Goal: Information Seeking & Learning: Learn about a topic

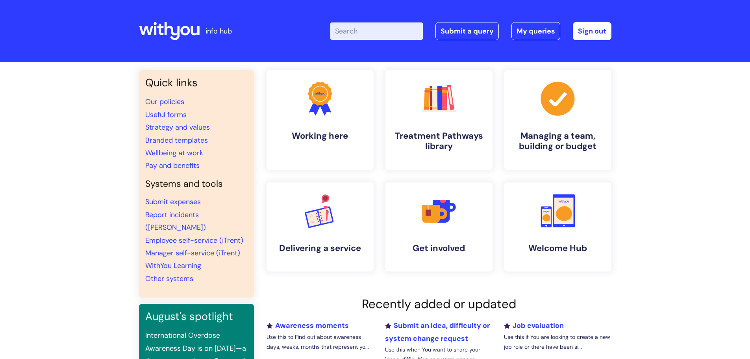
click at [364, 30] on input "Enter your search term here..." at bounding box center [376, 30] width 93 height 17
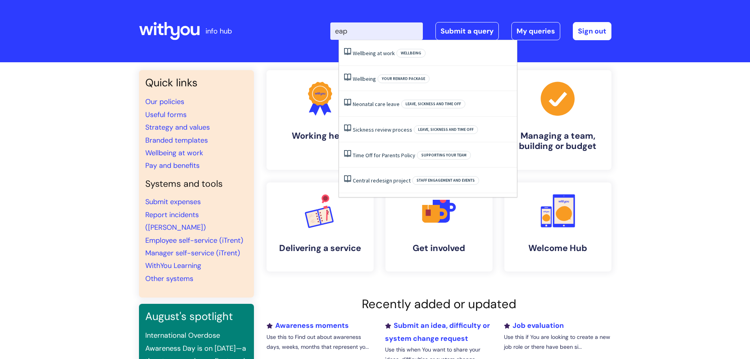
type input "eap"
click button "Search" at bounding box center [0, 0] width 0 height 0
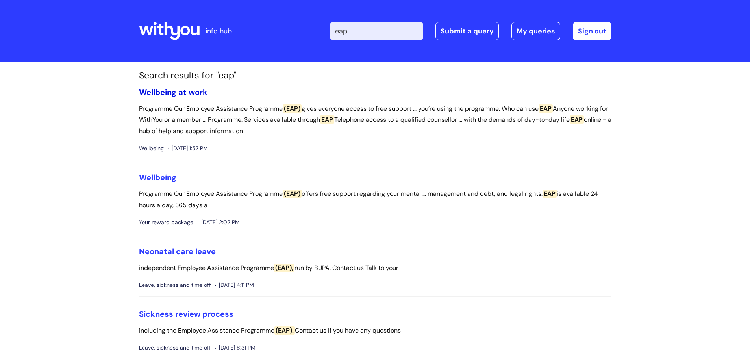
click at [177, 93] on link "Wellbeing at work" at bounding box center [173, 92] width 69 height 10
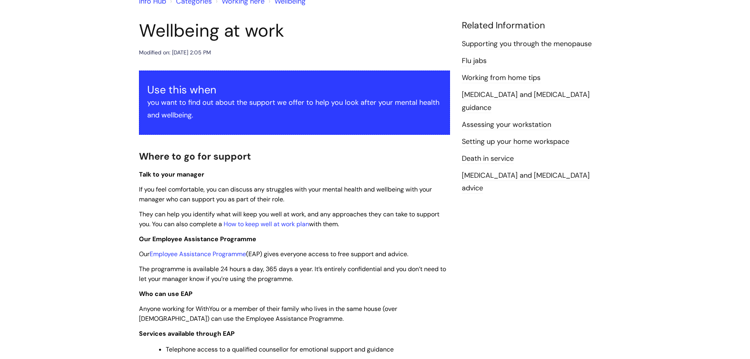
scroll to position [79, 0]
click at [263, 222] on link "How to keep well at work plan" at bounding box center [266, 223] width 85 height 8
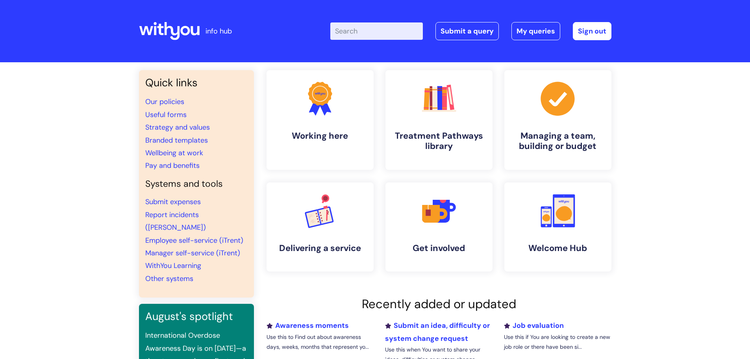
click at [361, 28] on input "Enter your search term here..." at bounding box center [376, 30] width 93 height 17
type input "eap"
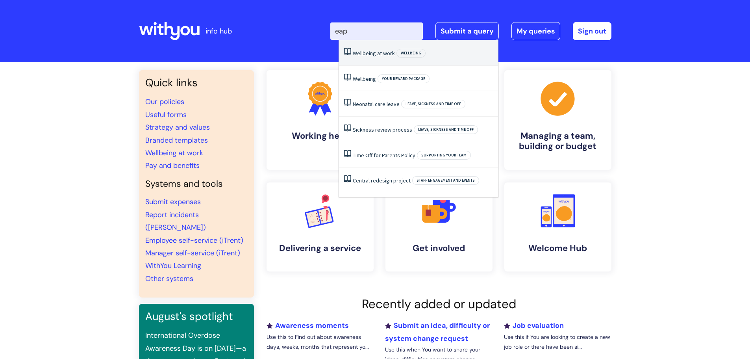
click at [414, 52] on span "Wellbeing" at bounding box center [411, 53] width 29 height 9
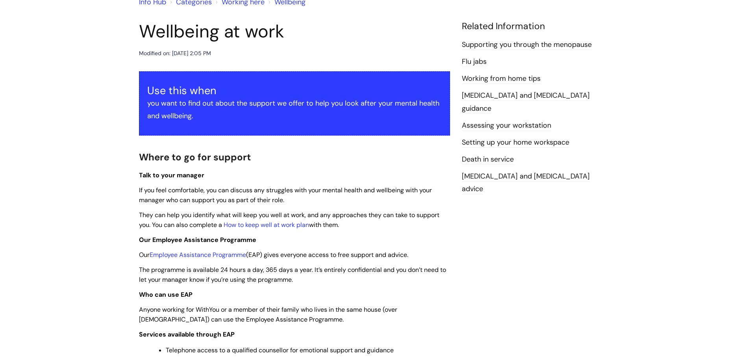
scroll to position [79, 0]
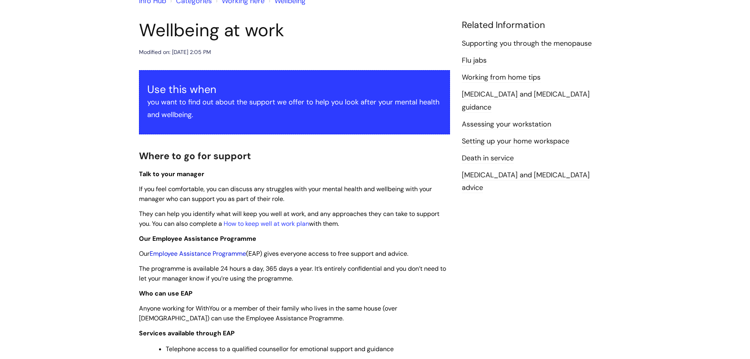
click at [191, 252] on link "Employee Assistance Programme" at bounding box center [198, 253] width 96 height 8
